Goal: Navigation & Orientation: Find specific page/section

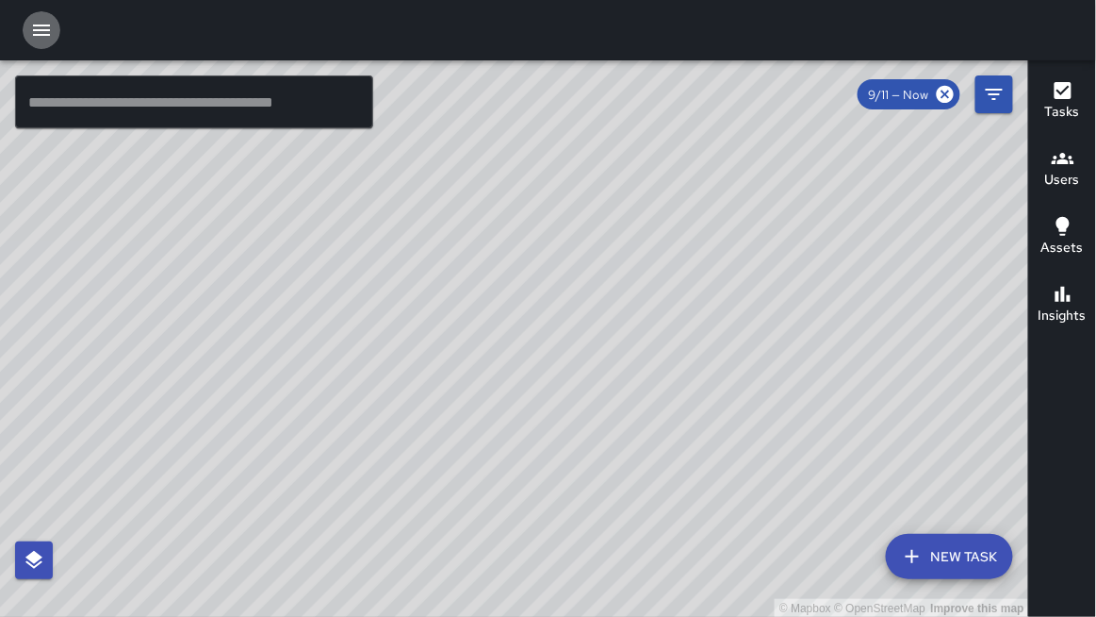
click at [42, 29] on icon "button" at bounding box center [41, 30] width 17 height 11
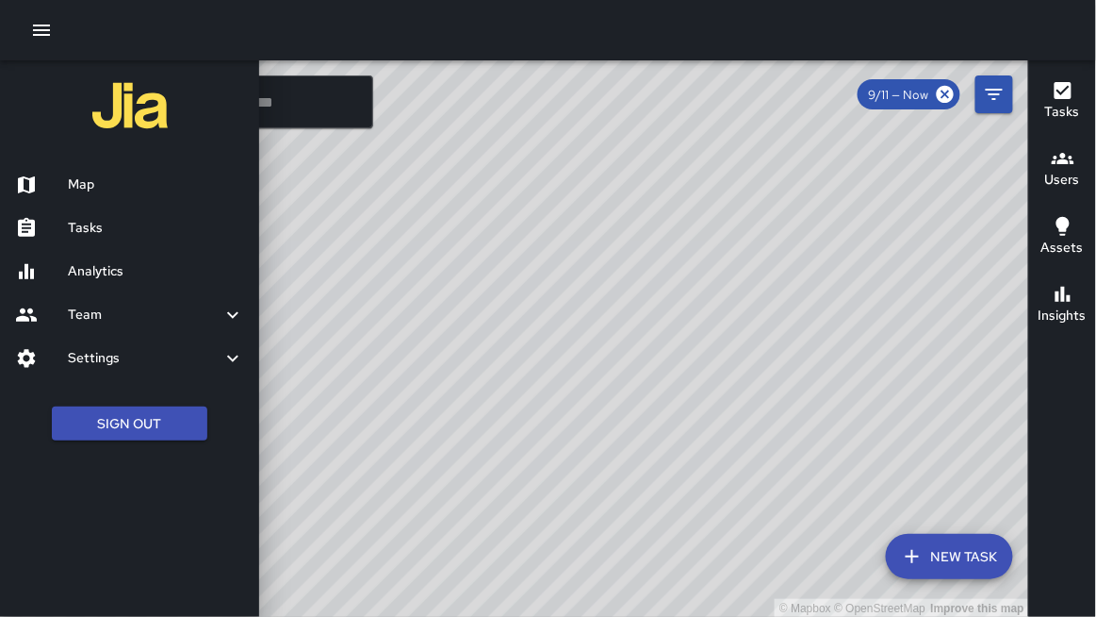
click at [102, 316] on h6 "Team" at bounding box center [145, 315] width 154 height 21
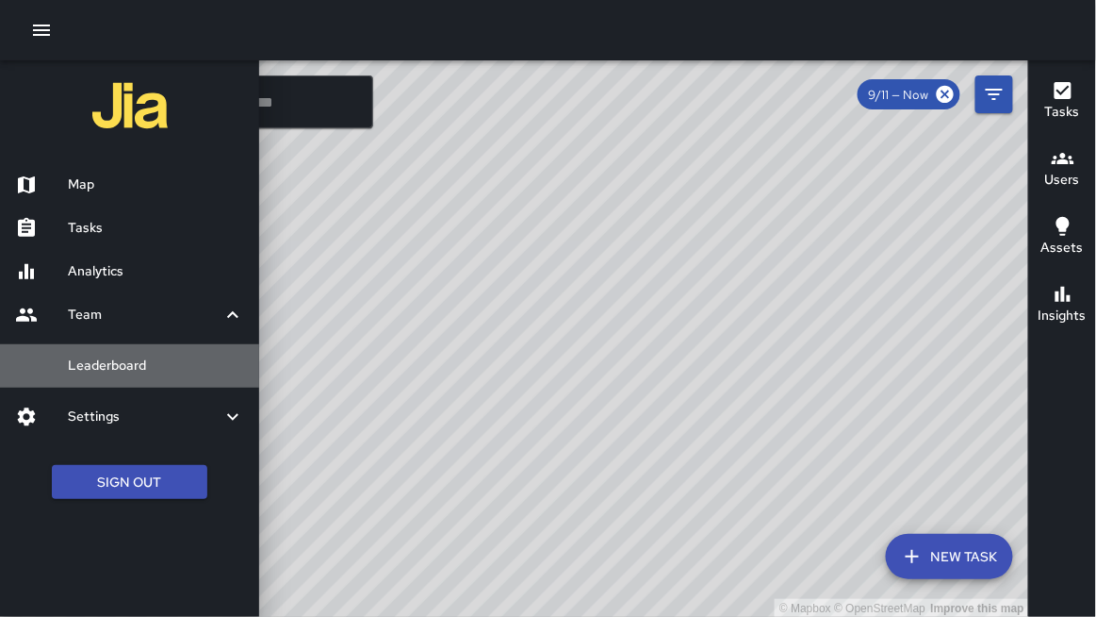
click at [110, 365] on h6 "Leaderboard" at bounding box center [156, 365] width 176 height 21
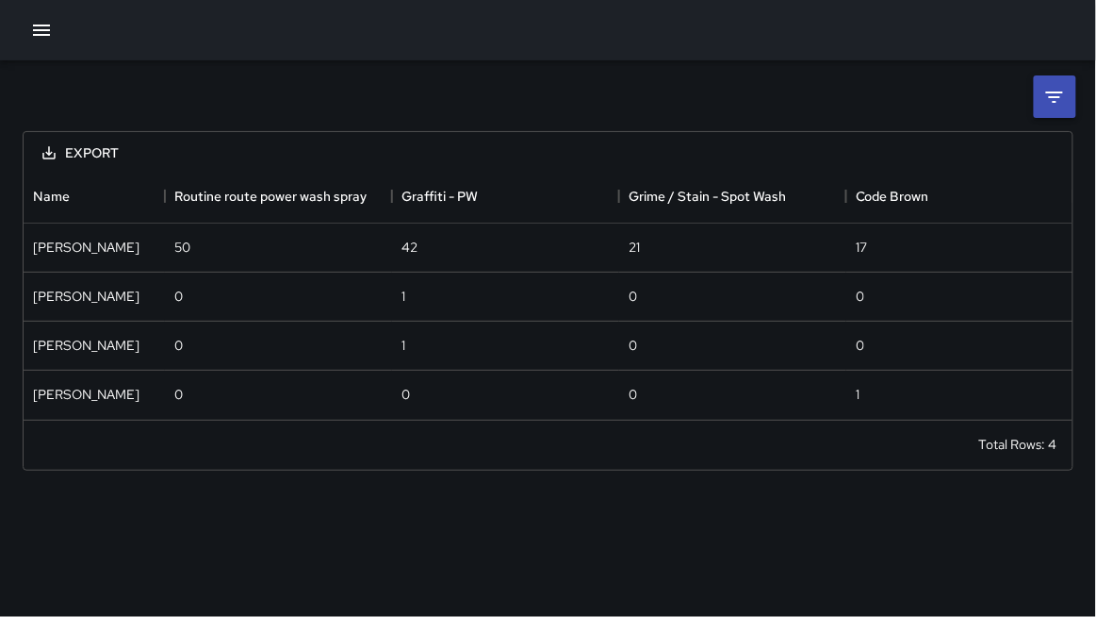
scroll to position [249, 1050]
click at [1062, 91] on icon at bounding box center [1055, 97] width 23 height 23
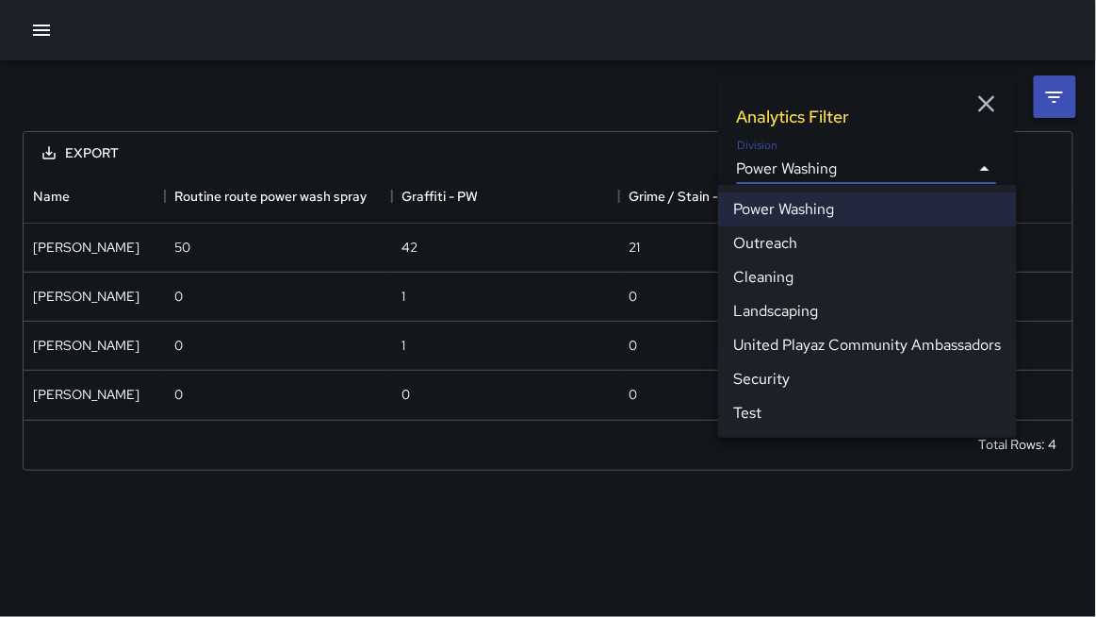
click at [803, 169] on body "**********" at bounding box center [548, 308] width 1096 height 617
click at [775, 280] on li "Cleaning" at bounding box center [867, 277] width 299 height 34
type input "**********"
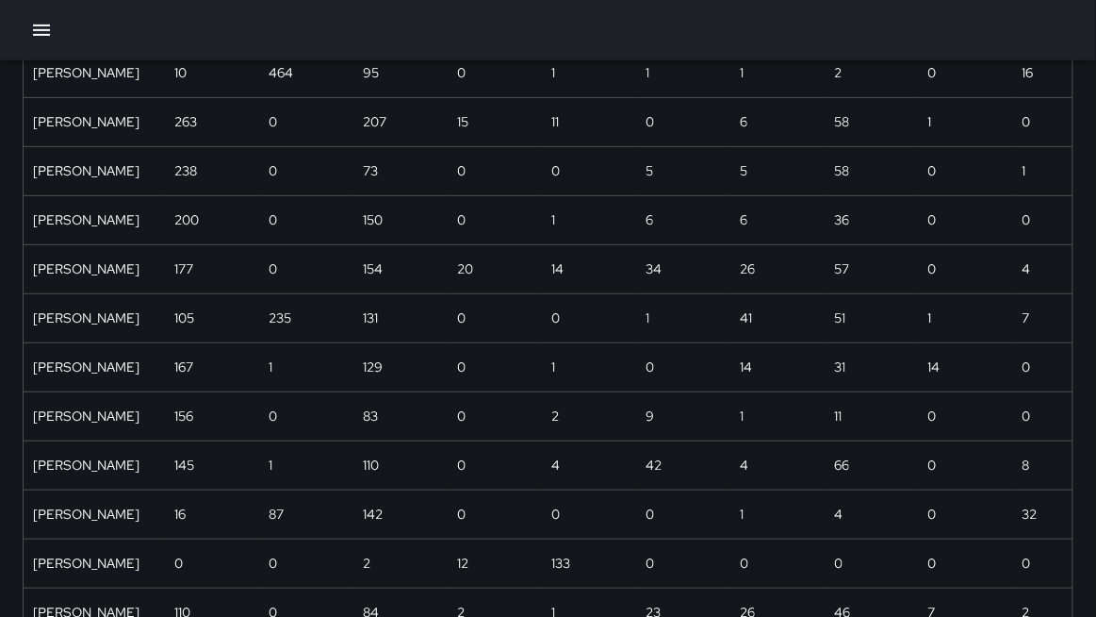
scroll to position [0, 0]
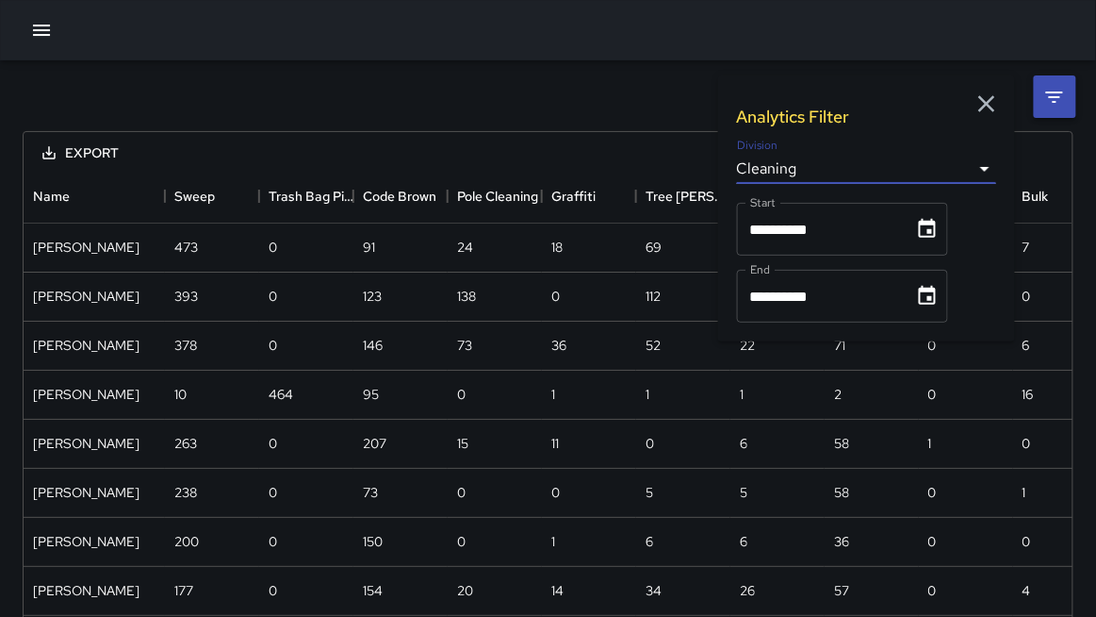
click at [40, 33] on icon "button" at bounding box center [41, 30] width 23 height 23
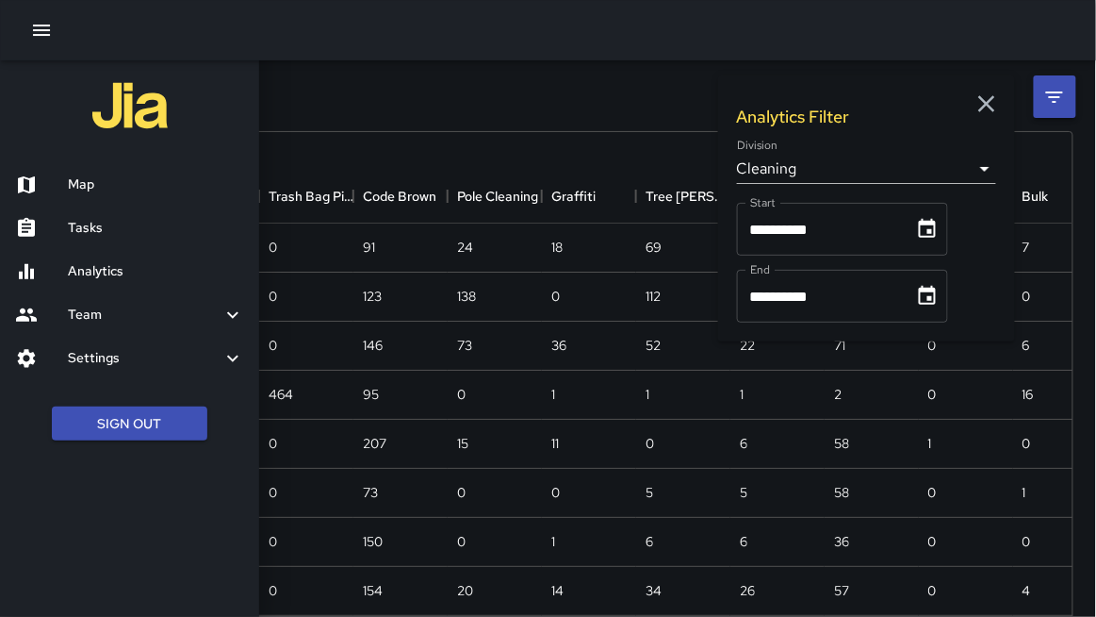
click at [115, 186] on h6 "Map" at bounding box center [156, 184] width 176 height 21
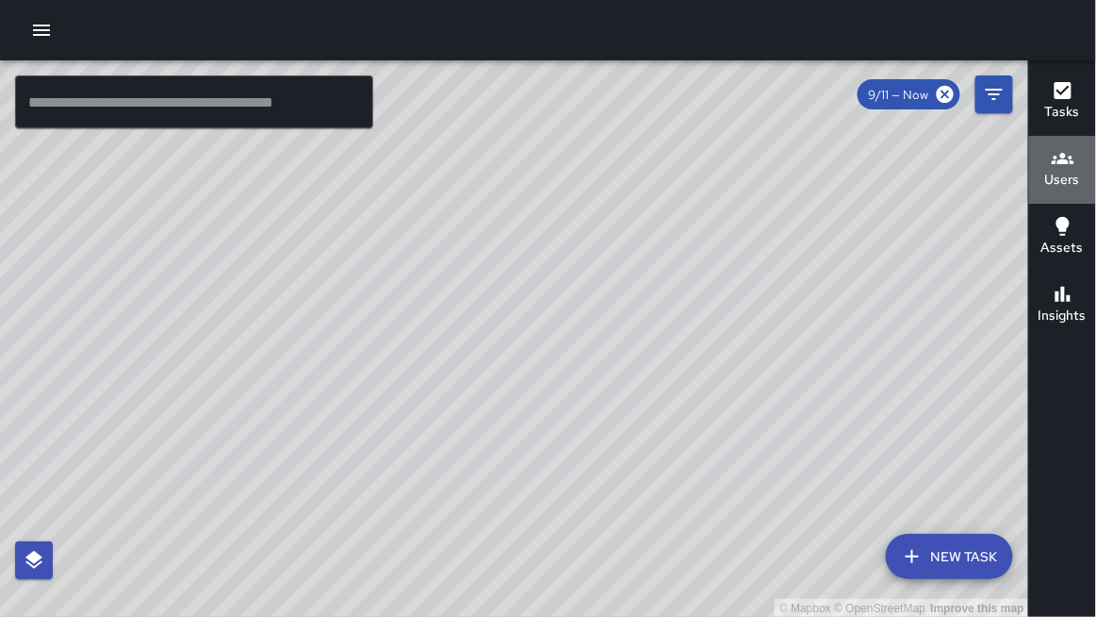
click at [1039, 169] on button "Users" at bounding box center [1063, 170] width 67 height 68
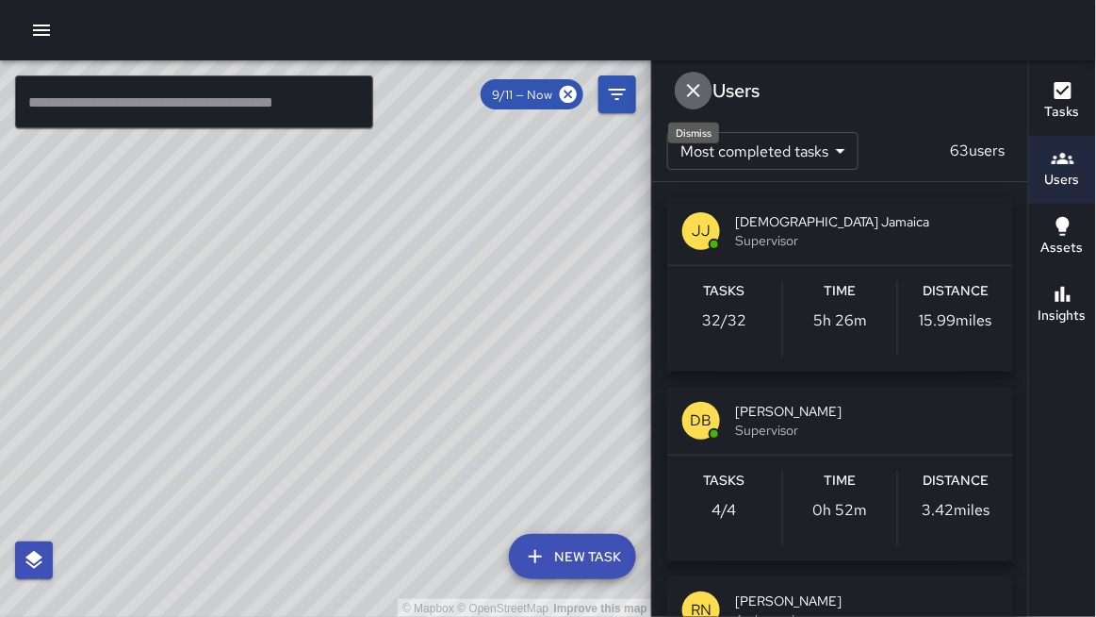
click at [687, 92] on icon "Dismiss" at bounding box center [694, 90] width 23 height 23
